Goal: Task Accomplishment & Management: Manage account settings

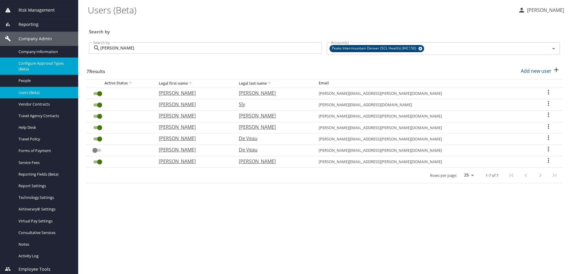
scroll to position [81, 0]
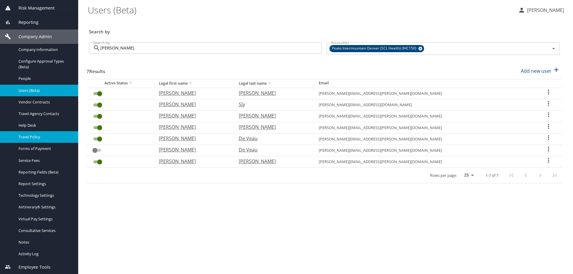
click at [29, 134] on div "Travel Policy" at bounding box center [39, 137] width 69 height 7
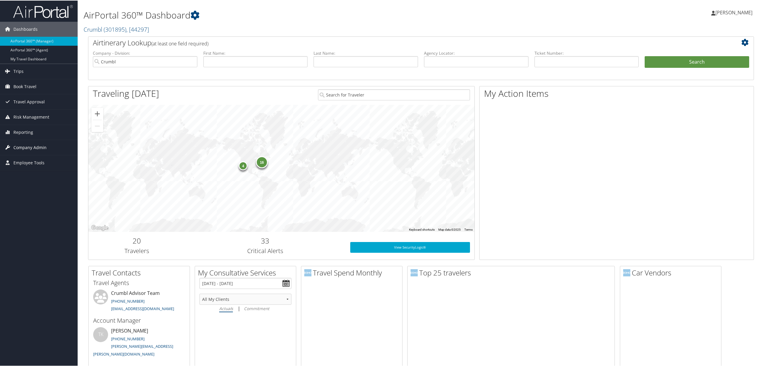
click at [33, 146] on span "Company Admin" at bounding box center [29, 146] width 33 height 15
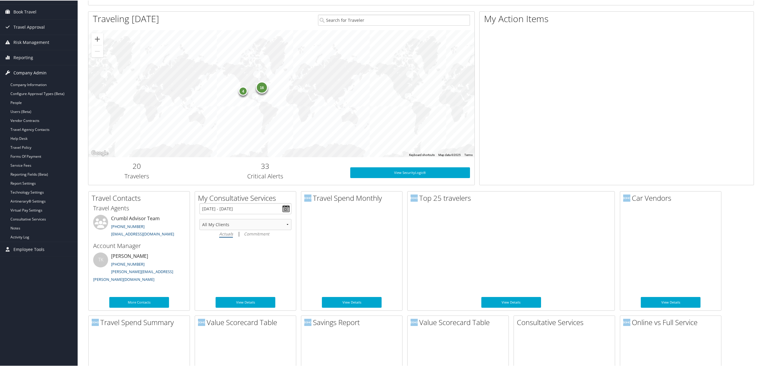
scroll to position [79, 0]
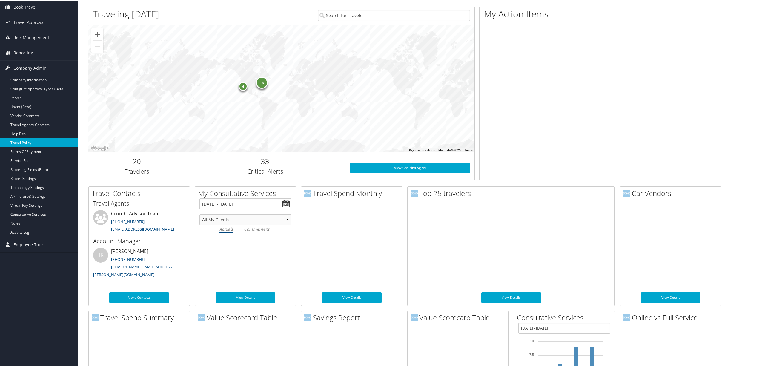
click at [38, 143] on link "Travel Policy" at bounding box center [39, 142] width 78 height 9
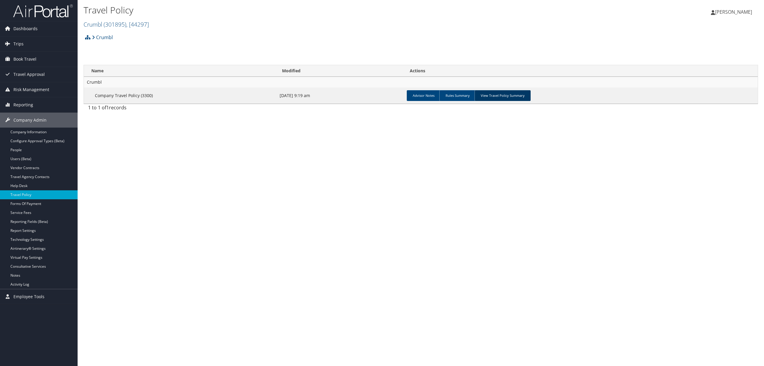
click at [502, 97] on link "View Travel Policy Summary" at bounding box center [503, 95] width 56 height 11
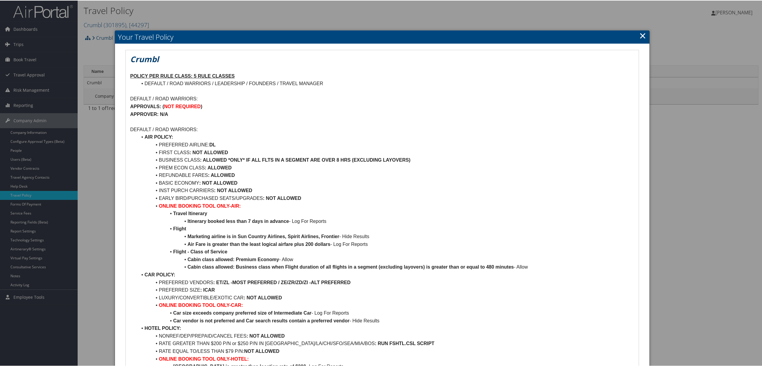
drag, startPoint x: 642, startPoint y: 34, endPoint x: 599, endPoint y: 26, distance: 43.6
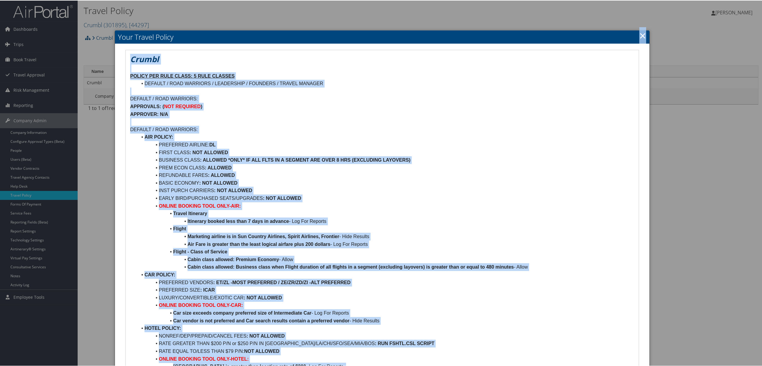
click at [640, 35] on link "×" at bounding box center [642, 35] width 7 height 12
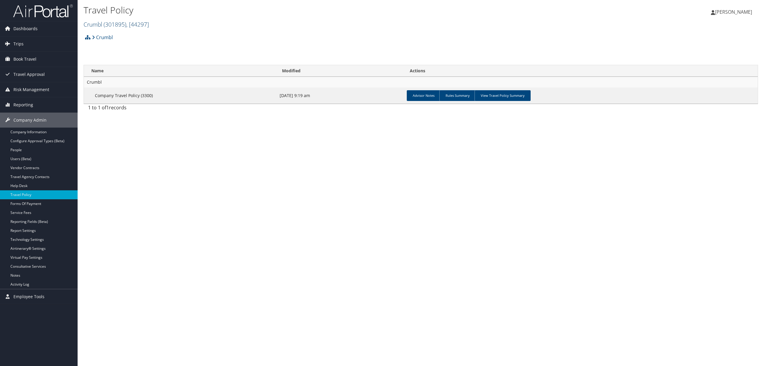
click at [134, 23] on span ", [ 44297 ]" at bounding box center [137, 24] width 23 height 8
click at [115, 100] on link "Rimini Street, [39910]" at bounding box center [123, 101] width 78 height 10
click at [500, 91] on link "View Travel Policy Summary" at bounding box center [501, 95] width 56 height 11
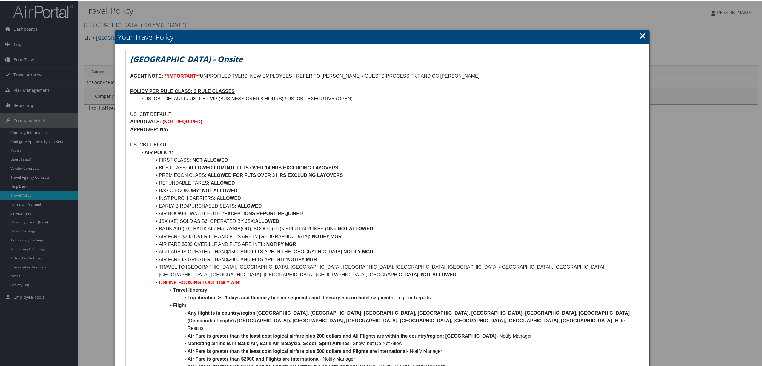
click at [642, 34] on link "×" at bounding box center [642, 35] width 7 height 12
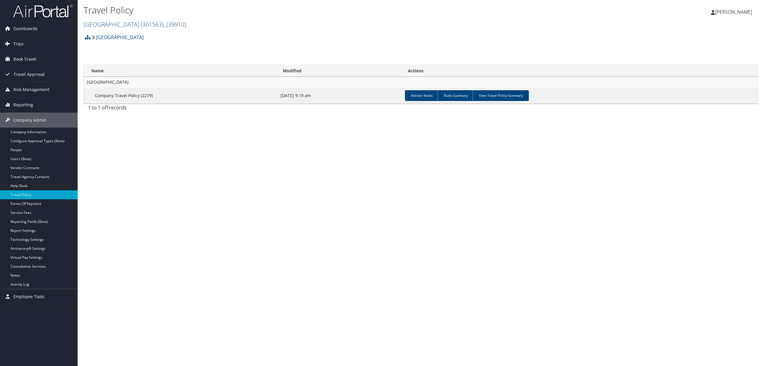
click at [230, 23] on h2 "Rimini Street ( 301563 ) , [ 39910 ]" at bounding box center [309, 24] width 450 height 10
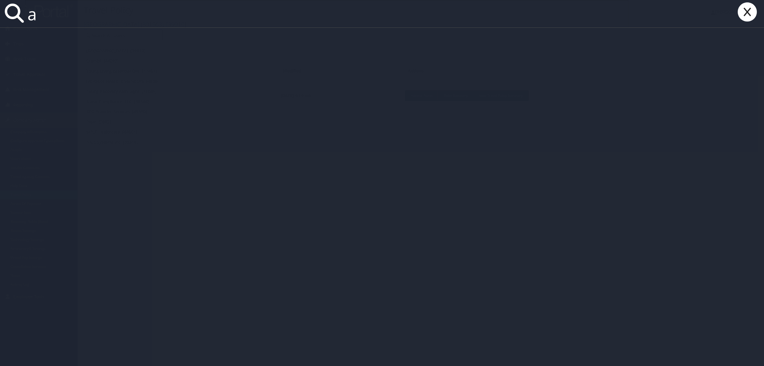
paste input "drian Feolo"
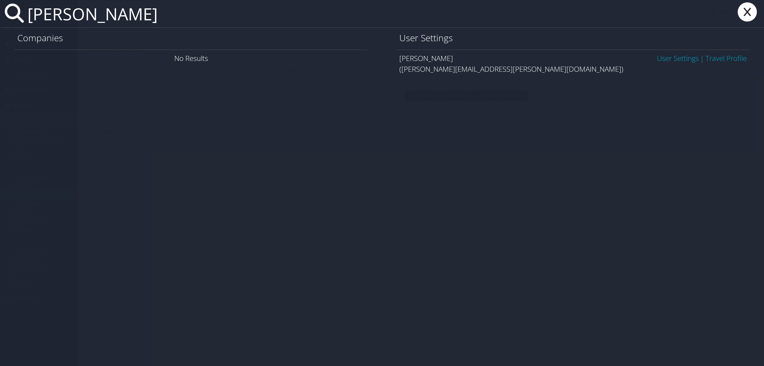
type input "adrian Feolo"
drag, startPoint x: 746, startPoint y: 10, endPoint x: 733, endPoint y: 16, distance: 13.9
click at [746, 10] on icon at bounding box center [747, 11] width 24 height 19
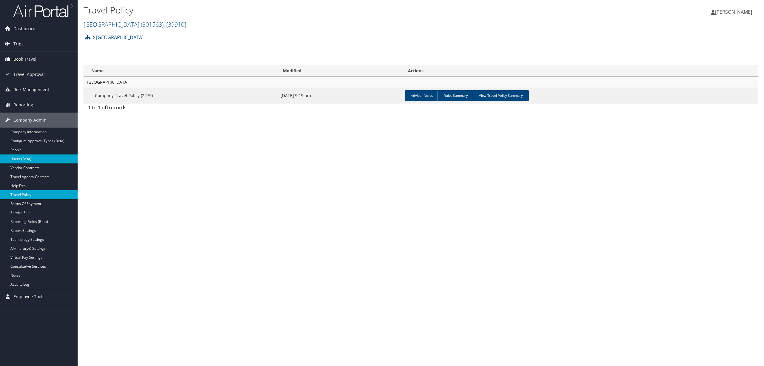
click at [28, 159] on link "Users (Beta)" at bounding box center [39, 158] width 78 height 9
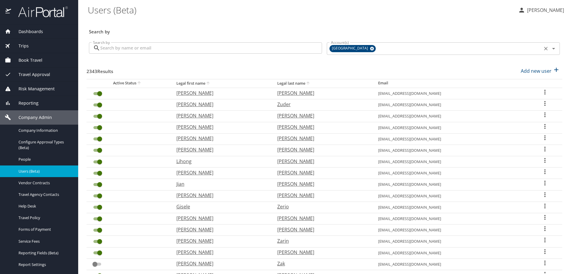
click at [370, 48] on icon at bounding box center [372, 49] width 4 height 4
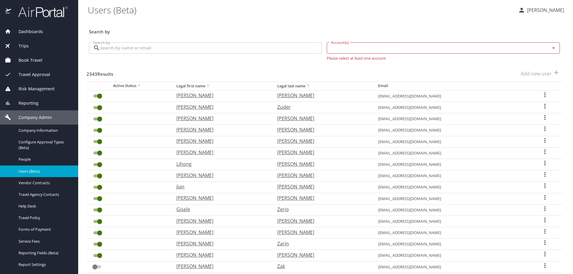
click at [355, 48] on input "Account(s)" at bounding box center [435, 48] width 212 height 8
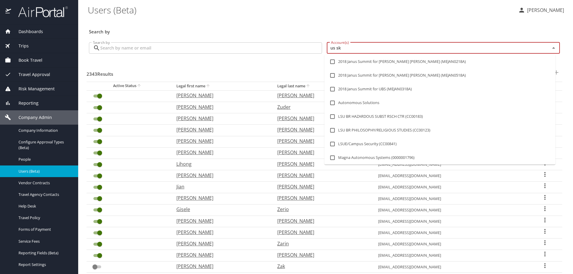
type input "us ski"
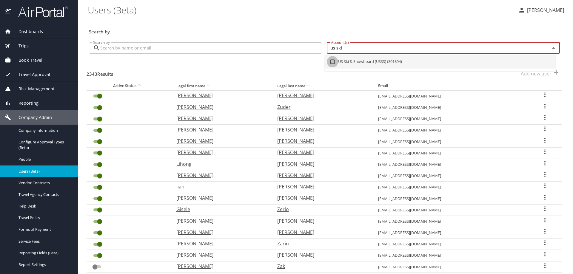
click at [332, 61] on input "checkbox" at bounding box center [332, 61] width 11 height 11
checkbox input "true"
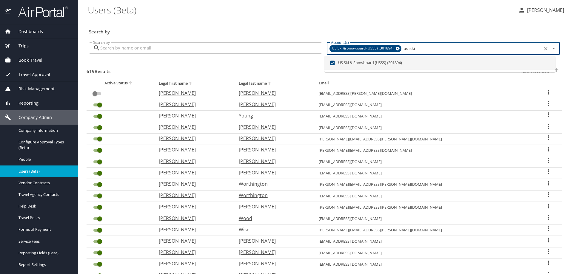
checkbox input "false"
checkbox input "true"
type input "us ski"
click at [177, 51] on input "Search by" at bounding box center [211, 47] width 222 height 11
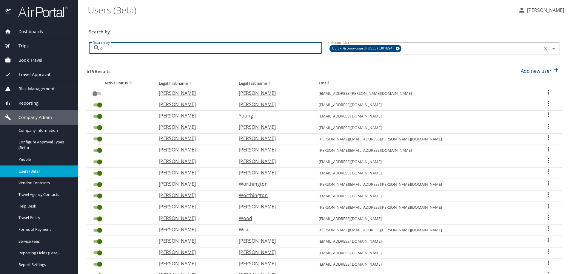
paste input "[PERSON_NAME]"
type input "[PERSON_NAME]"
checkbox input "true"
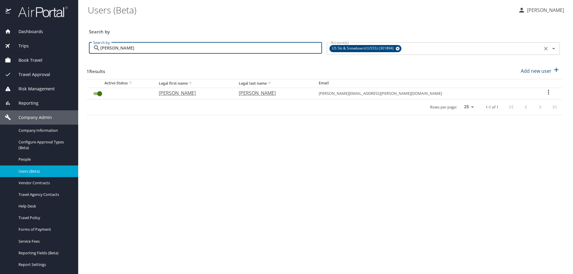
type input "[PERSON_NAME]"
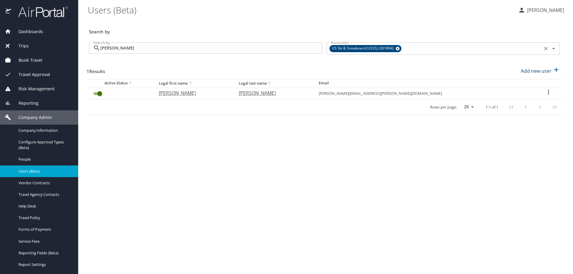
click at [545, 90] on icon "User Search Table" at bounding box center [548, 92] width 7 height 7
click at [536, 93] on li "View profile" at bounding box center [526, 93] width 87 height 11
select select "US"
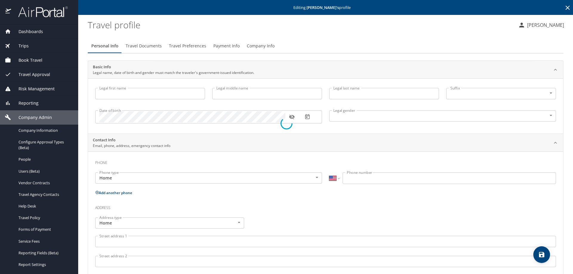
type input "[PERSON_NAME]"
type input "[DEMOGRAPHIC_DATA]"
select select "US"
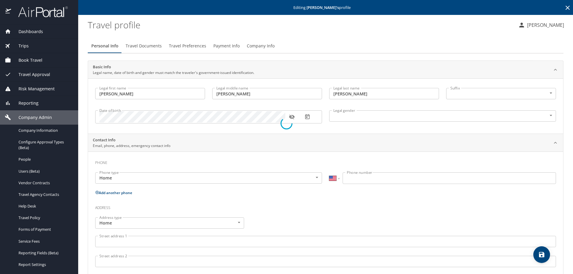
select select "US"
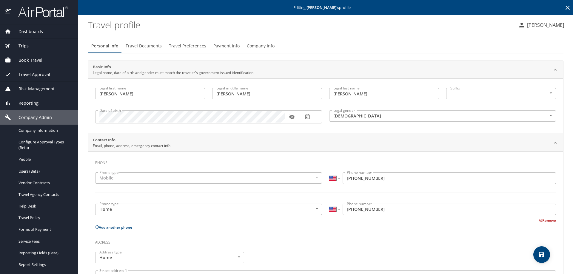
click at [259, 44] on span "Company Info" at bounding box center [261, 45] width 28 height 7
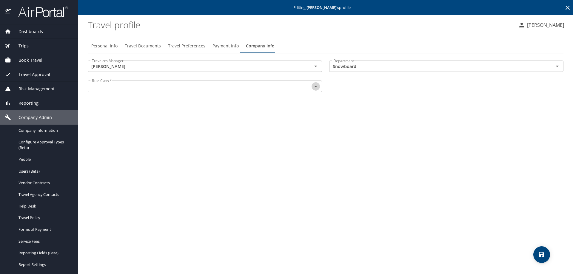
click at [316, 87] on icon "Open" at bounding box center [315, 86] width 7 height 7
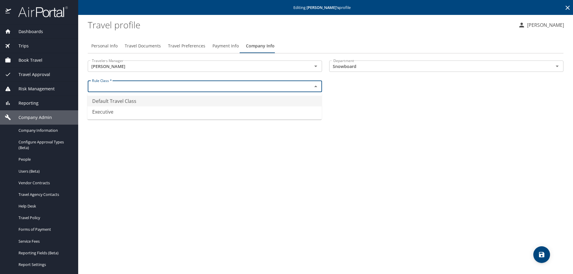
click at [276, 100] on li "Default Travel Class" at bounding box center [204, 101] width 234 height 11
type input "Default Travel Class"
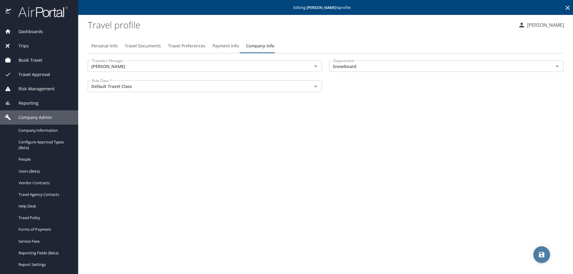
click at [540, 255] on icon "save" at bounding box center [541, 254] width 5 height 5
click at [113, 45] on span "Personal Info" at bounding box center [104, 45] width 26 height 7
select select "US"
